Goal: Contribute content

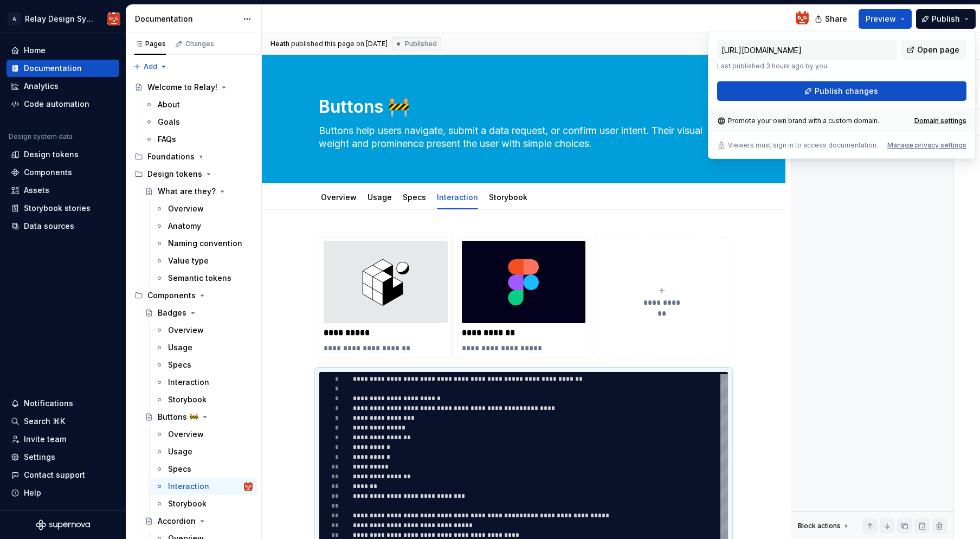
scroll to position [88, 12]
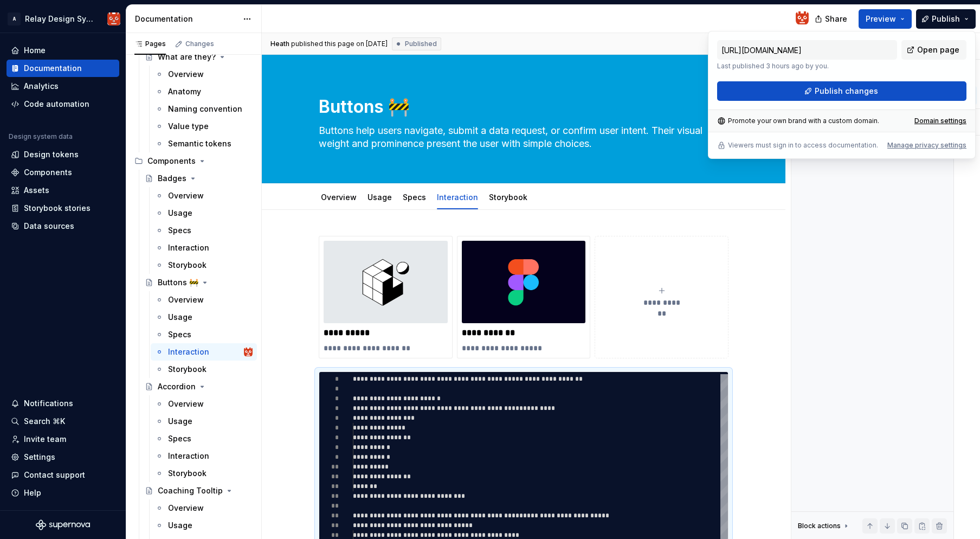
click at [683, 31] on div at bounding box center [539, 19] width 555 height 28
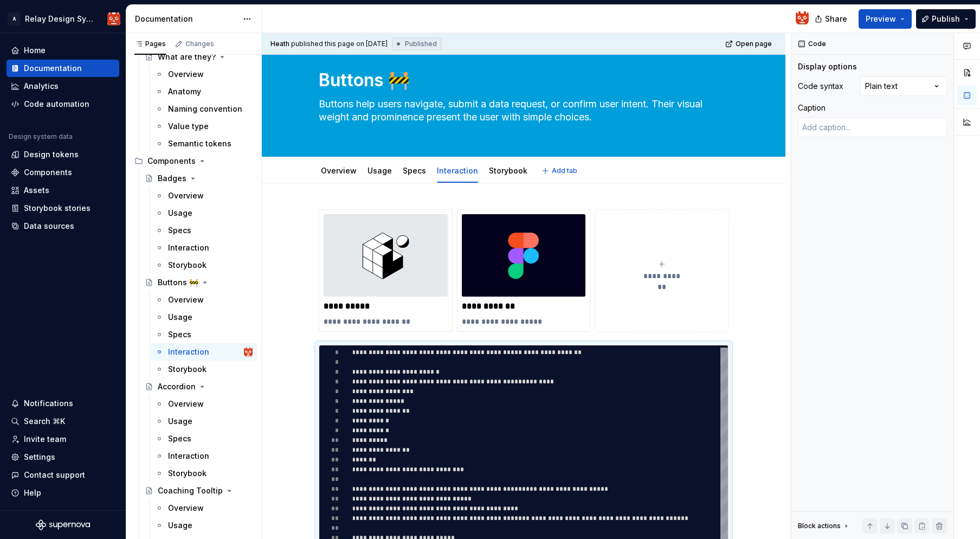
scroll to position [21, 0]
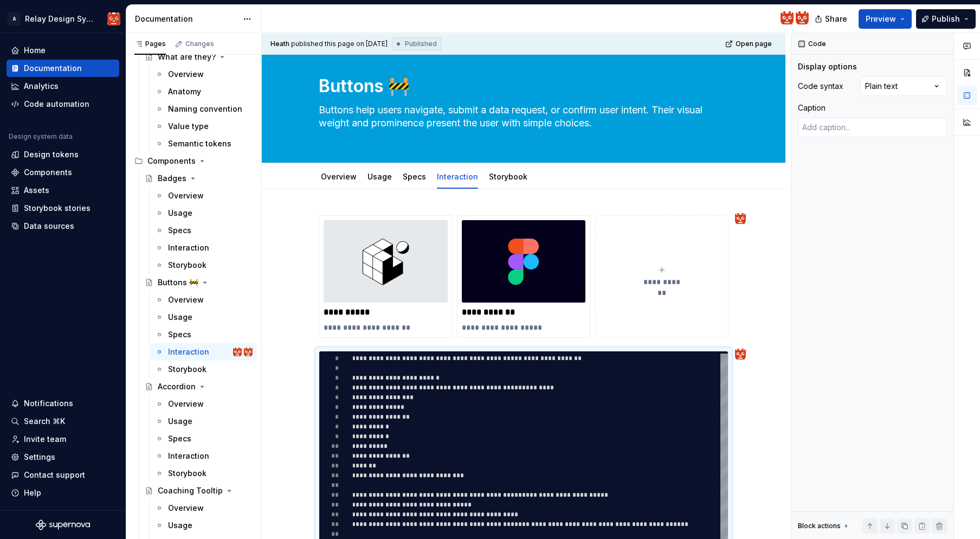
type textarea "*"
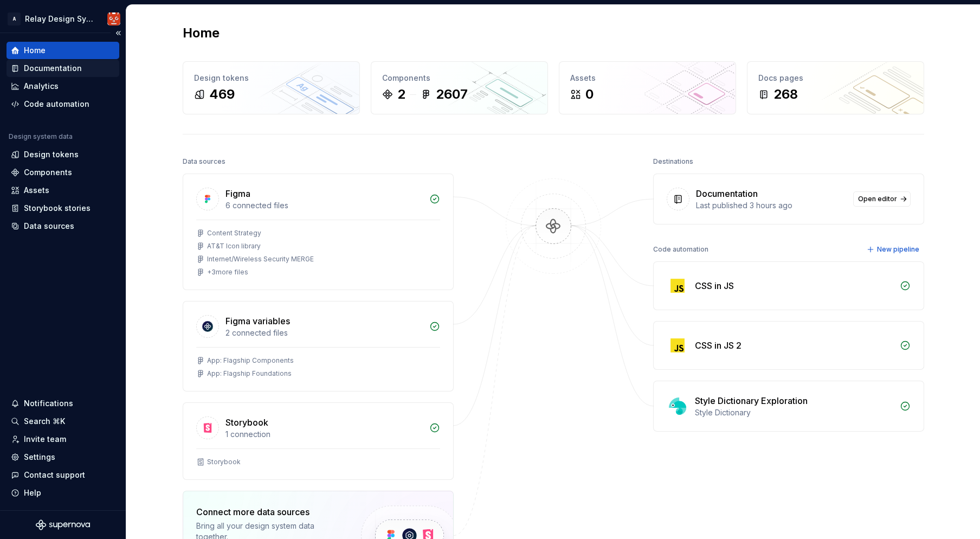
click at [54, 69] on div "Documentation" at bounding box center [53, 68] width 58 height 11
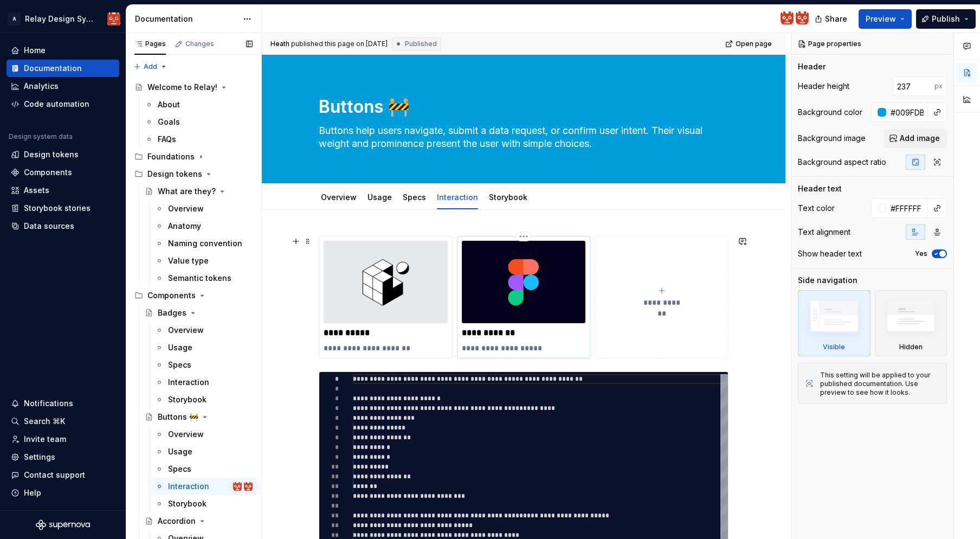
click at [506, 285] on img at bounding box center [524, 282] width 124 height 82
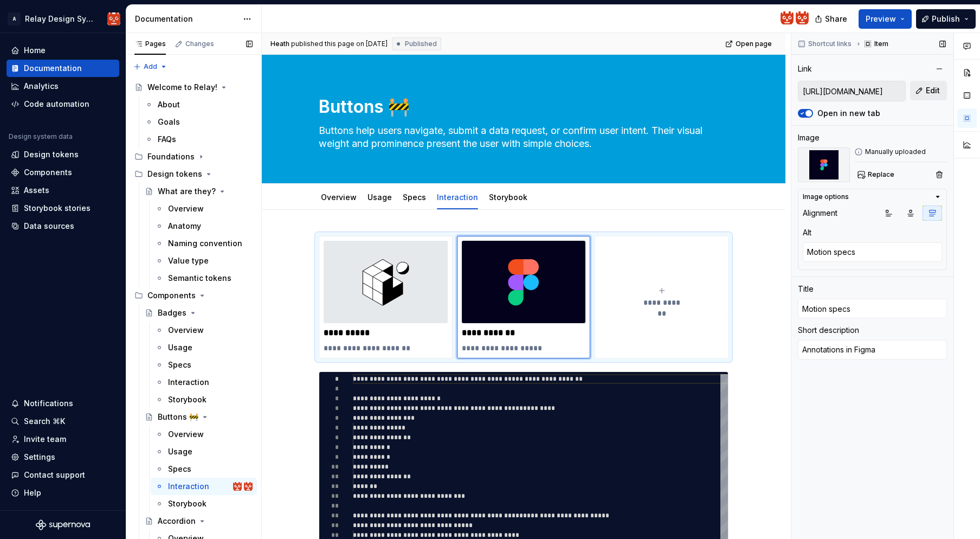
click at [935, 92] on span "Edit" at bounding box center [932, 90] width 14 height 11
type textarea "*"
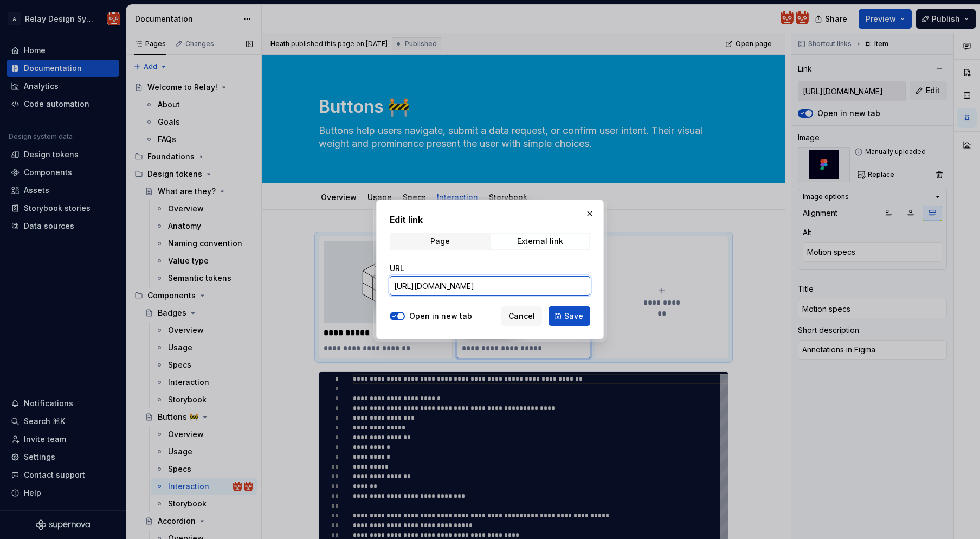
click at [532, 286] on input "https://www.figma.com/design/hSCxXmWSccwyDkSqOtDEon/App--Flagship-Components?no…" at bounding box center [490, 286] width 200 height 20
paste input "https://www.figma.com/design/Y83VemmypJ1GYh5Vy1NKA0/Aurae-Motion-Design-System?…"
type input "https://www.figma.com/design/Y83VemmypJ1GYh5Vy1NKA0/Aurae-Motion-Design-System?…"
click at [573, 318] on span "Save" at bounding box center [573, 315] width 19 height 11
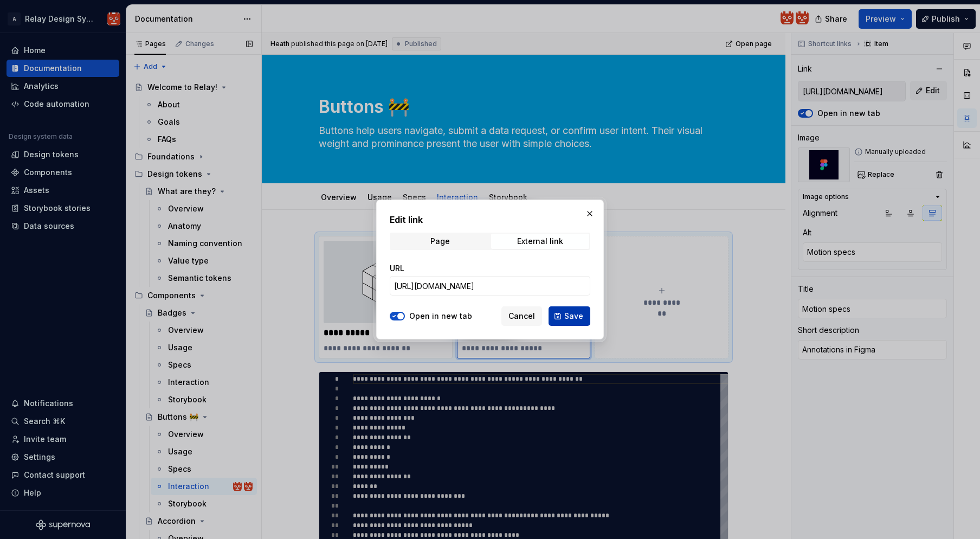
type textarea "*"
type input "https://www.figma.com/design/Y83VemmypJ1GYh5Vy1NKA0/Aurae-Motion-Design-System?…"
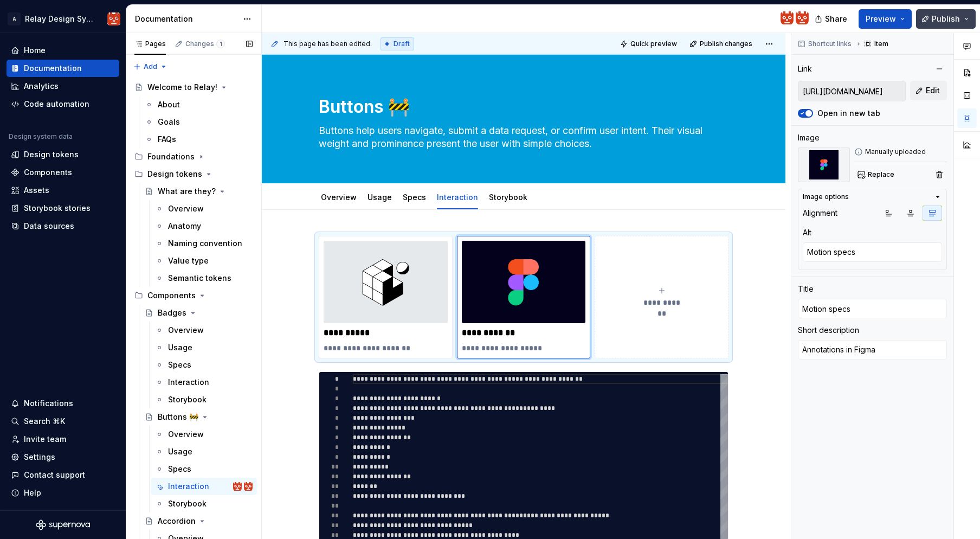
click at [948, 22] on span "Publish" at bounding box center [945, 19] width 28 height 11
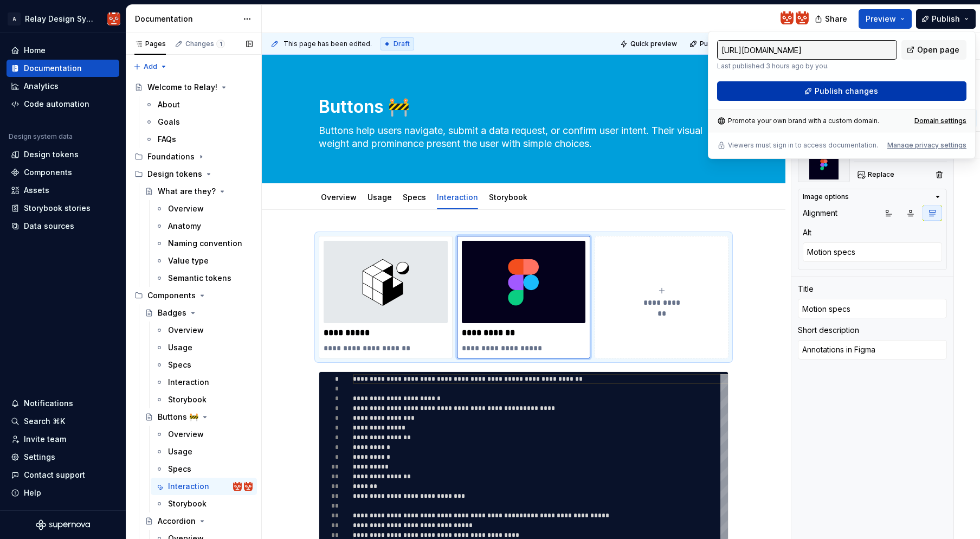
click at [877, 91] on button "Publish changes" at bounding box center [841, 91] width 249 height 20
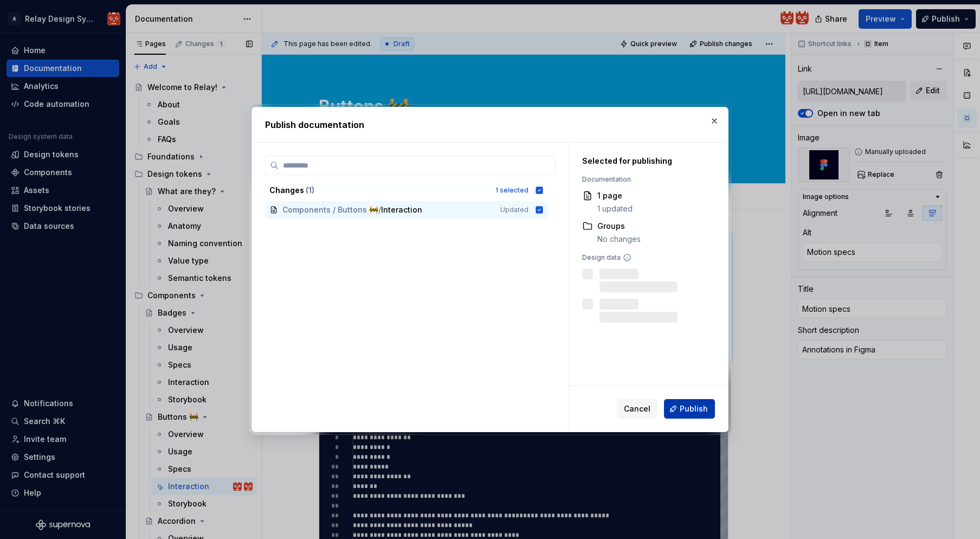
click at [692, 410] on span "Publish" at bounding box center [693, 408] width 28 height 11
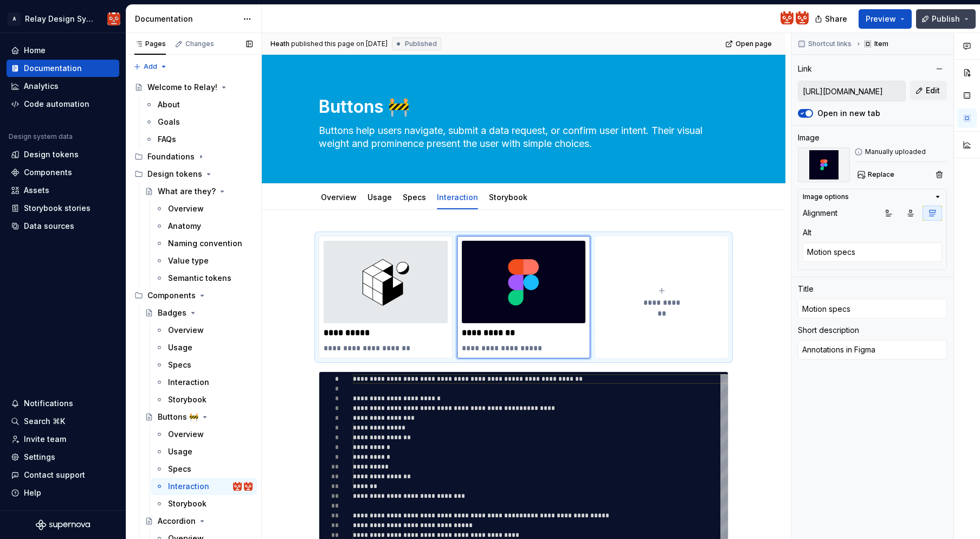
click at [966, 22] on button "Publish" at bounding box center [946, 19] width 60 height 20
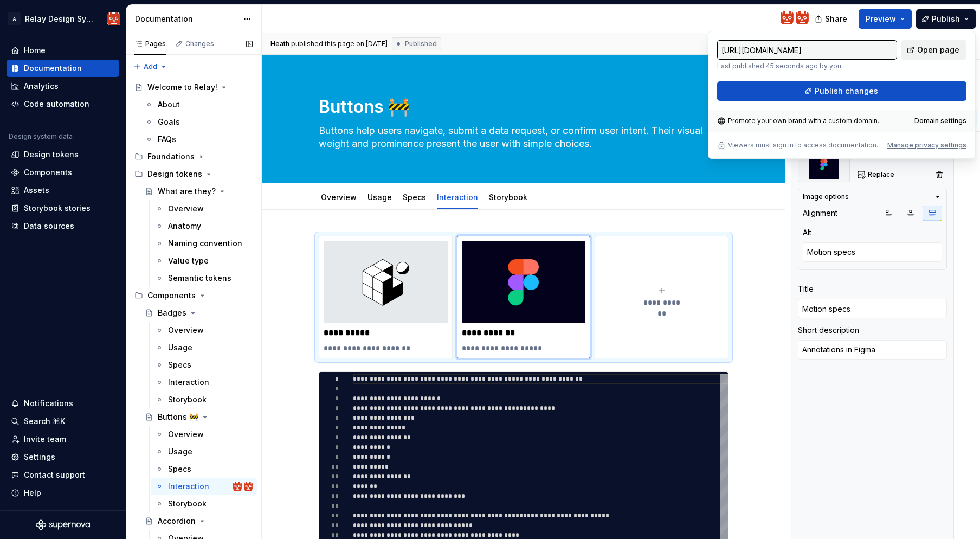
click at [947, 52] on span "Open page" at bounding box center [938, 49] width 42 height 11
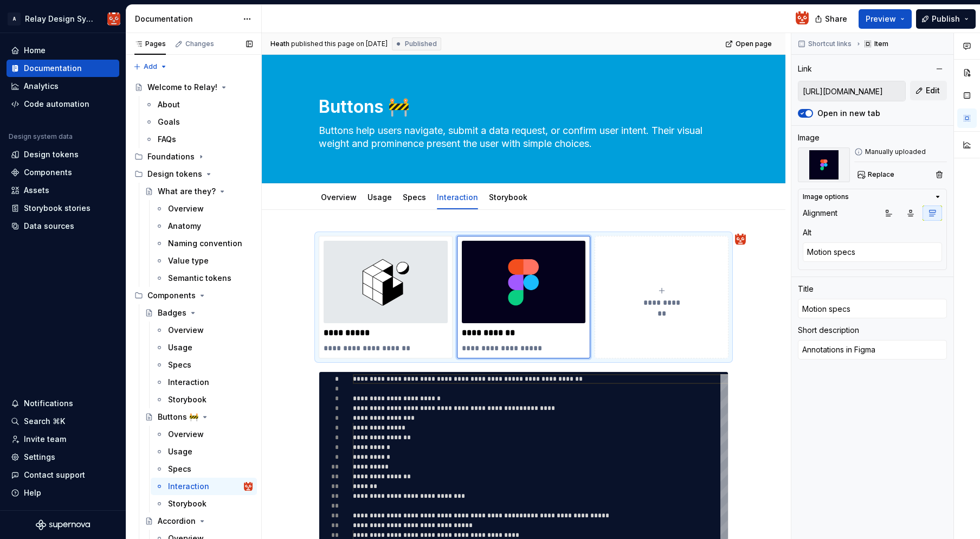
click at [290, 219] on div "**********" at bounding box center [526, 286] width 529 height 506
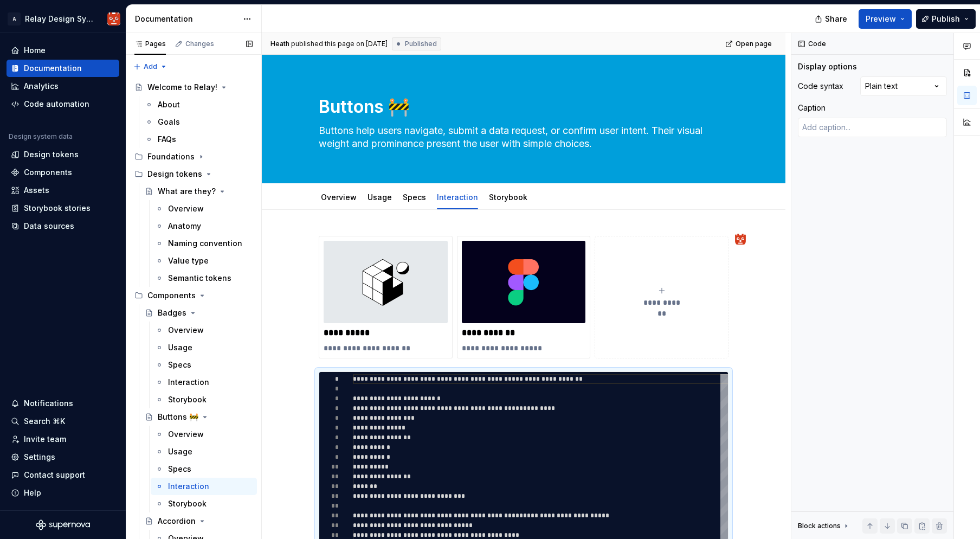
type textarea "*"
